Goal: Book appointment/travel/reservation

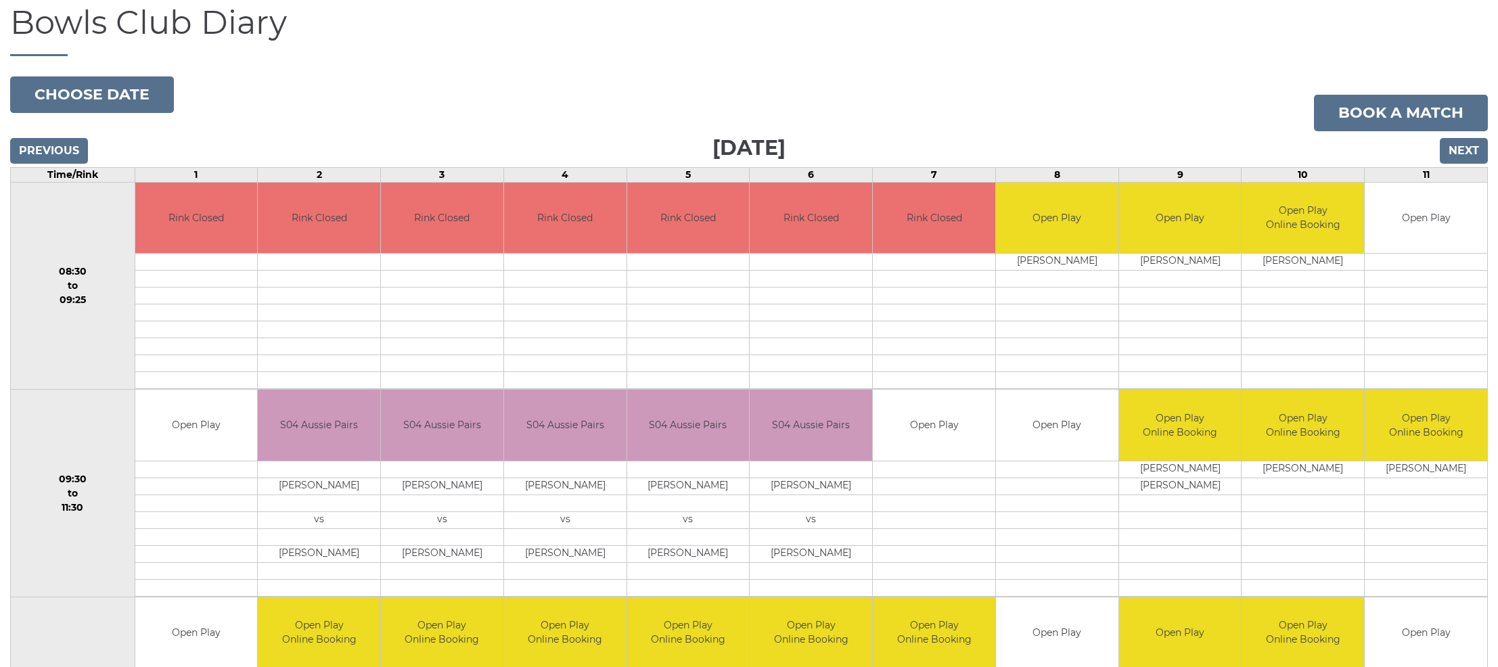
scroll to position [132, 0]
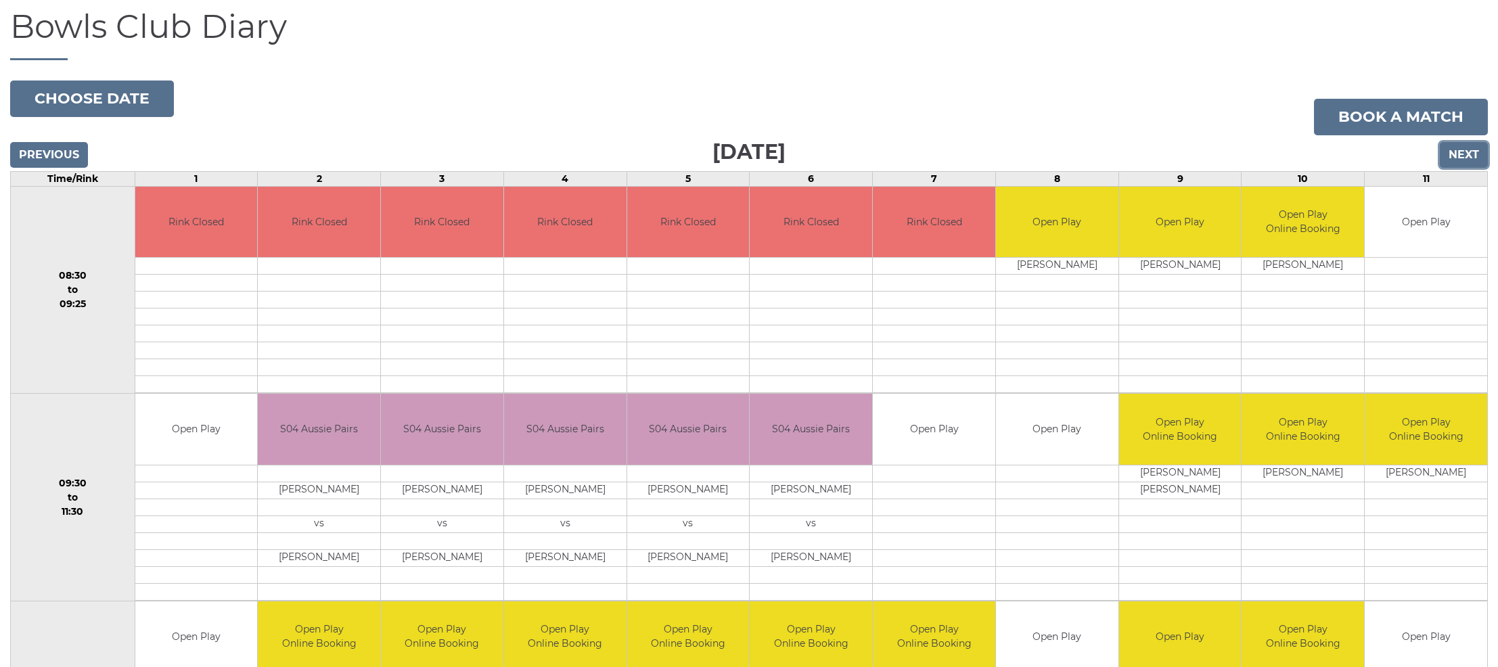
click at [1464, 151] on input "Next" at bounding box center [1464, 155] width 48 height 26
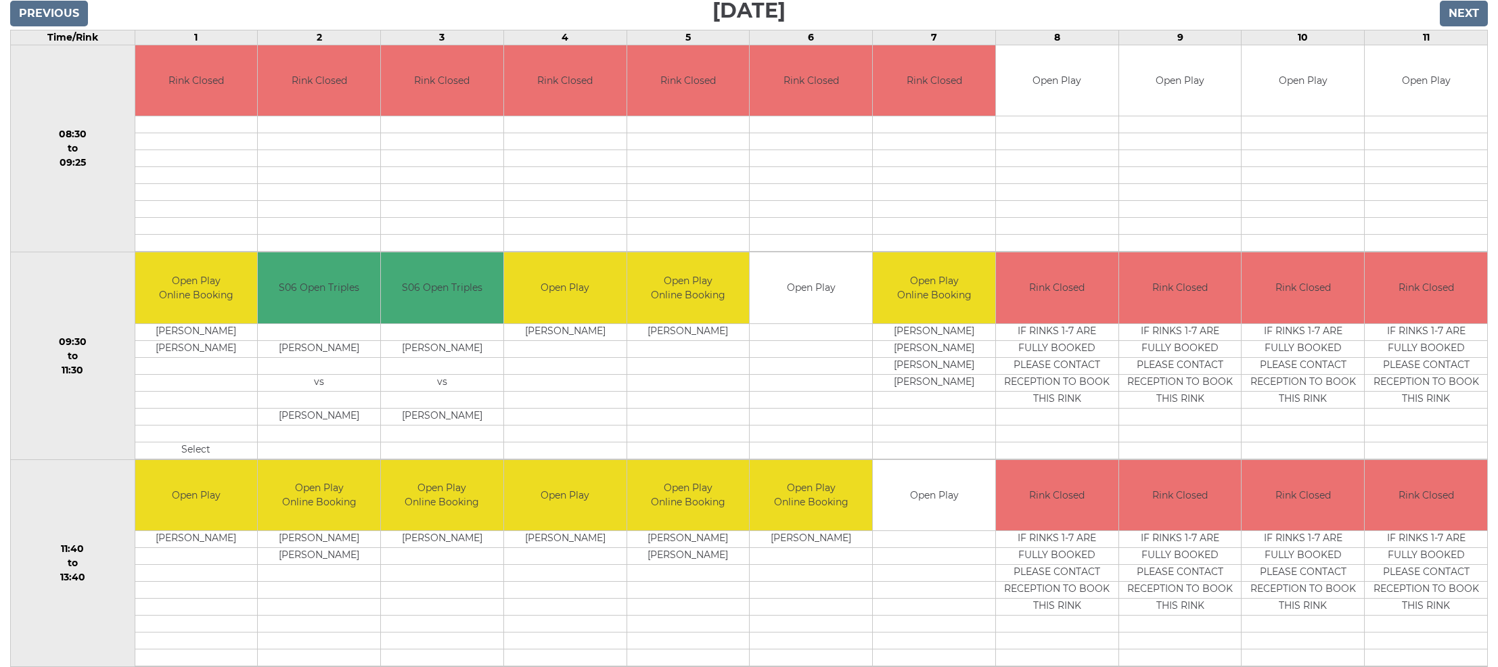
scroll to position [270, 0]
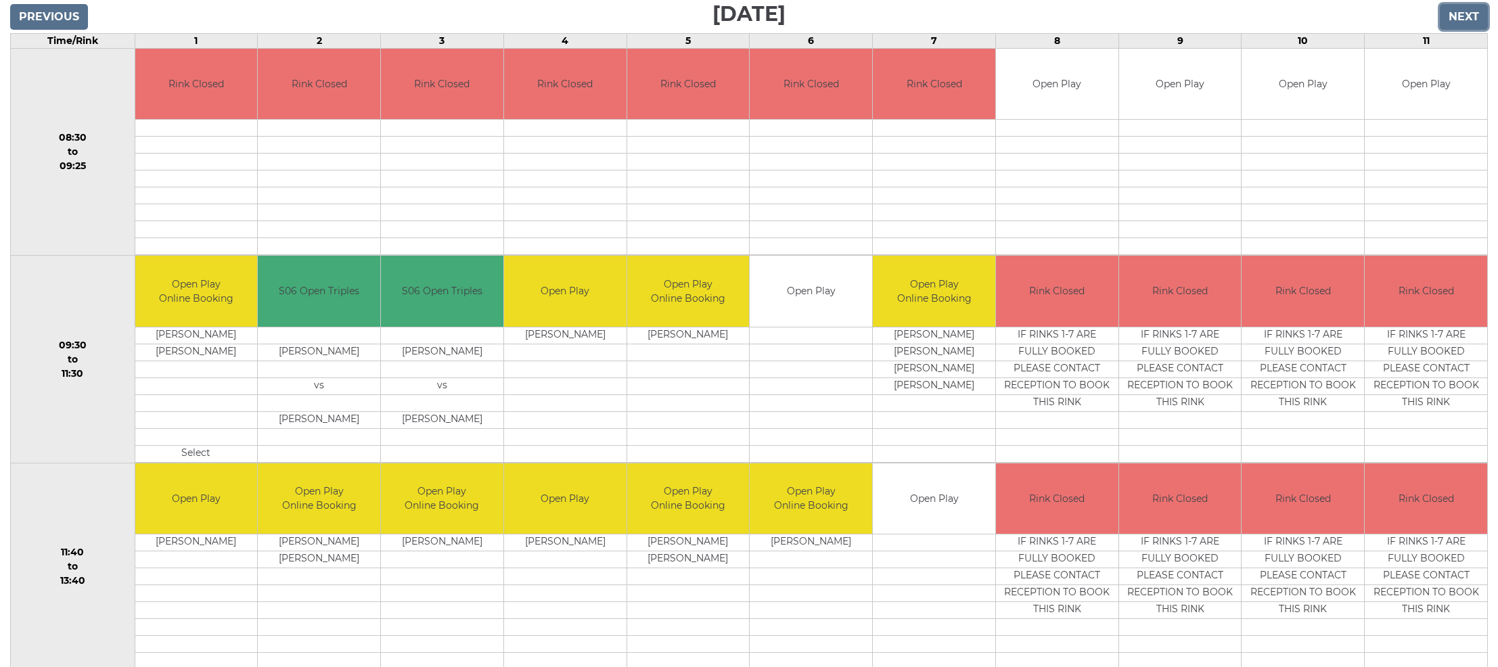
click at [1451, 14] on input "Next" at bounding box center [1464, 17] width 48 height 26
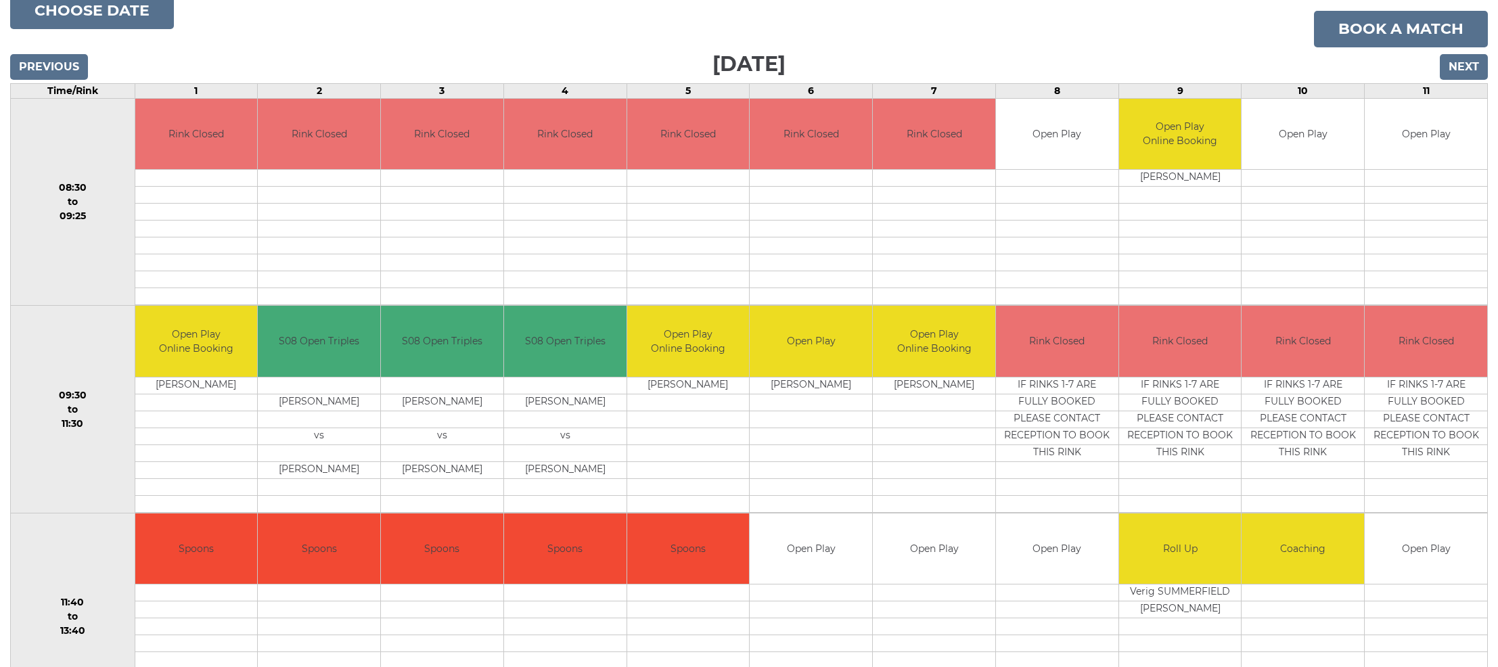
scroll to position [225, 0]
